Goal: Task Accomplishment & Management: Manage account settings

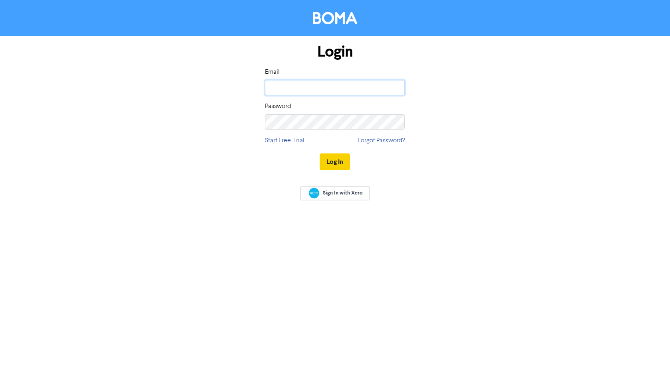
type input "[PERSON_NAME][EMAIL_ADDRESS][DOMAIN_NAME]"
click at [334, 168] on button "Log In" at bounding box center [335, 162] width 30 height 17
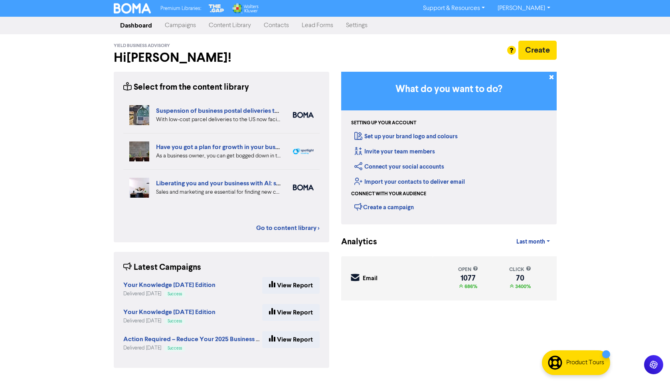
click at [535, 8] on link "[PERSON_NAME]" at bounding box center [523, 8] width 65 height 13
click at [353, 27] on link "Settings" at bounding box center [357, 26] width 34 height 16
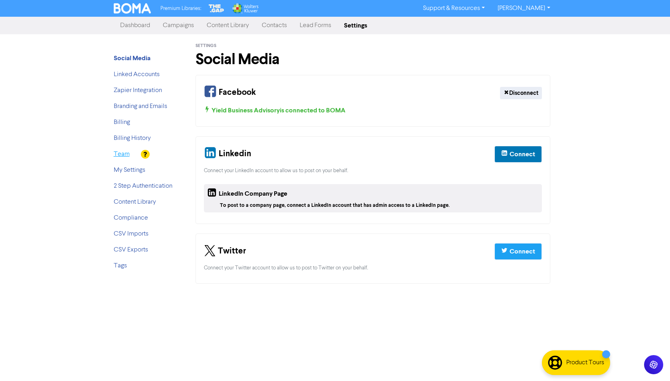
click at [115, 154] on link "Team" at bounding box center [122, 154] width 16 height 6
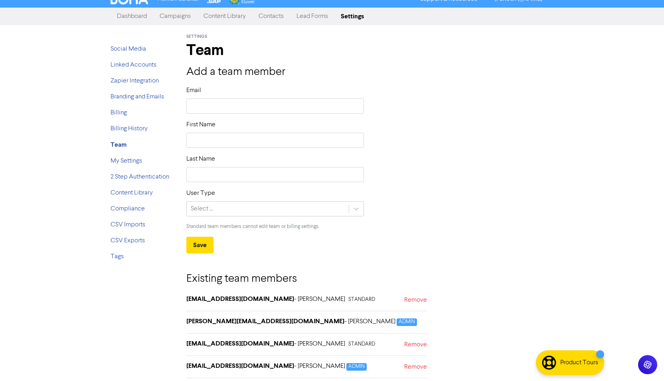
scroll to position [12, 0]
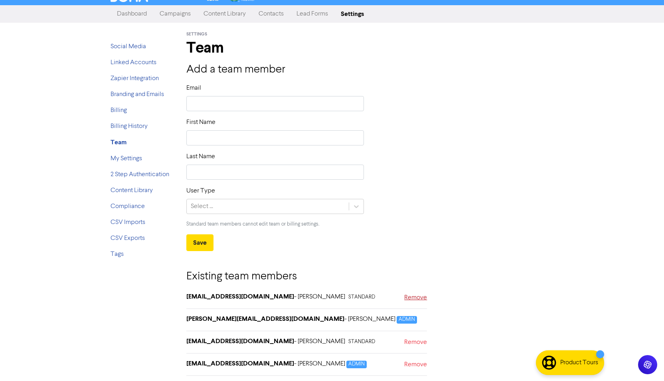
click at [418, 299] on link "Remove" at bounding box center [415, 299] width 23 height 12
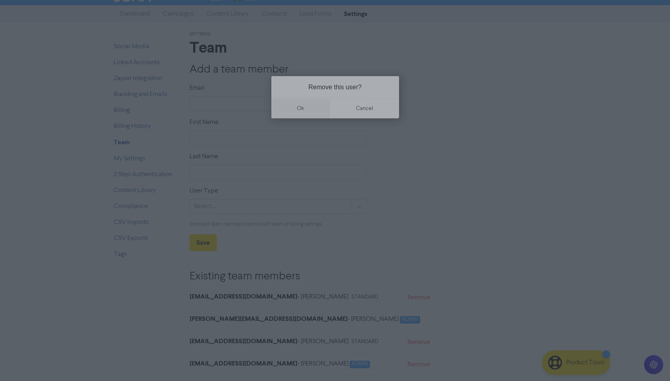
click at [300, 110] on button "ok" at bounding box center [300, 109] width 59 height 20
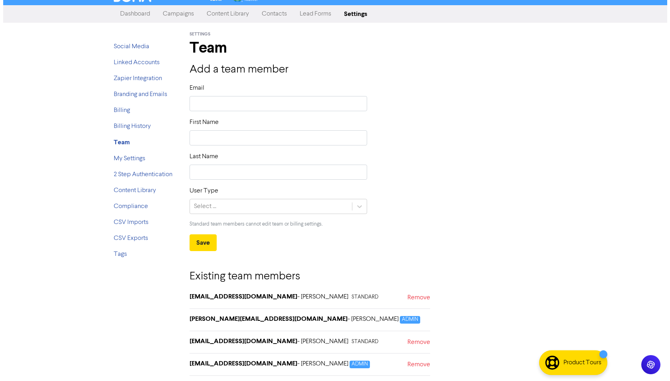
scroll to position [0, 0]
